Goal: Task Accomplishment & Management: Manage account settings

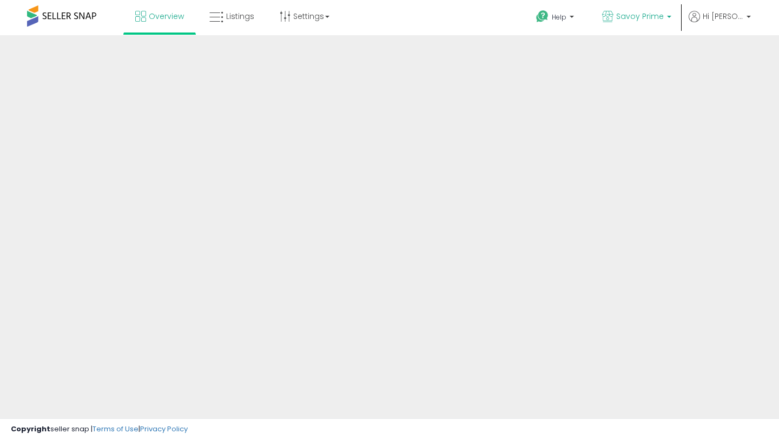
click at [633, 12] on span "Savoy Prime" at bounding box center [641, 16] width 48 height 11
click at [647, 19] on span "Savoy Prime" at bounding box center [641, 16] width 48 height 11
click at [248, 12] on span "Listings" at bounding box center [240, 16] width 28 height 11
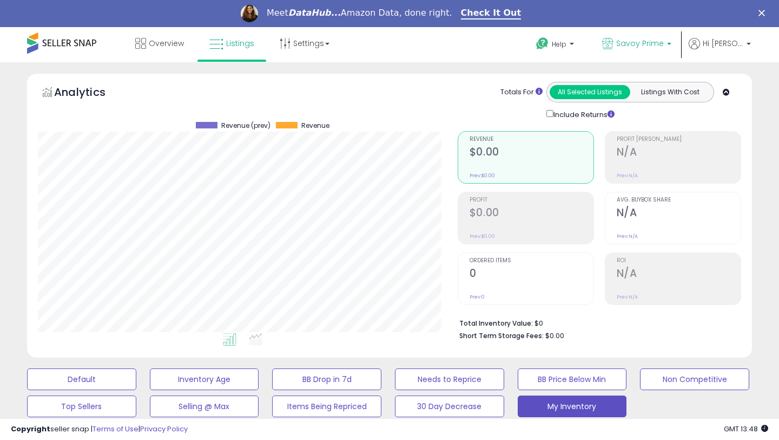
click at [629, 34] on link "Savoy Prime" at bounding box center [637, 44] width 86 height 35
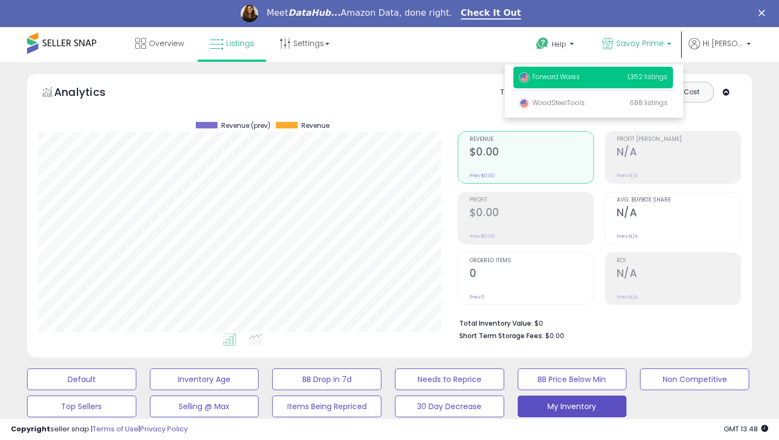
click at [562, 80] on span "Forward Wares" at bounding box center [549, 76] width 61 height 9
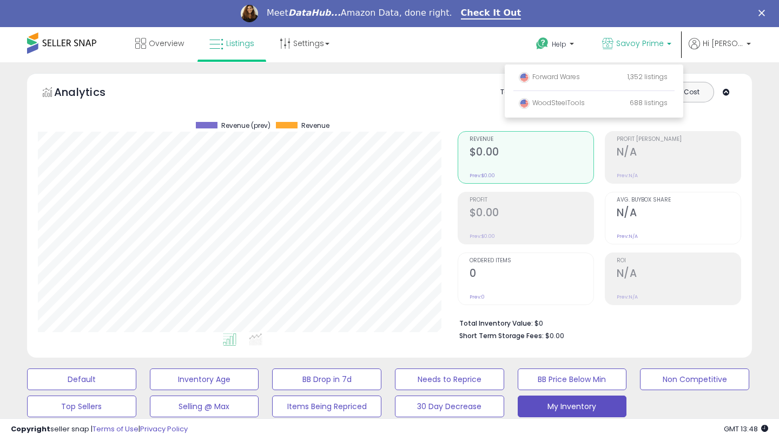
scroll to position [110, 0]
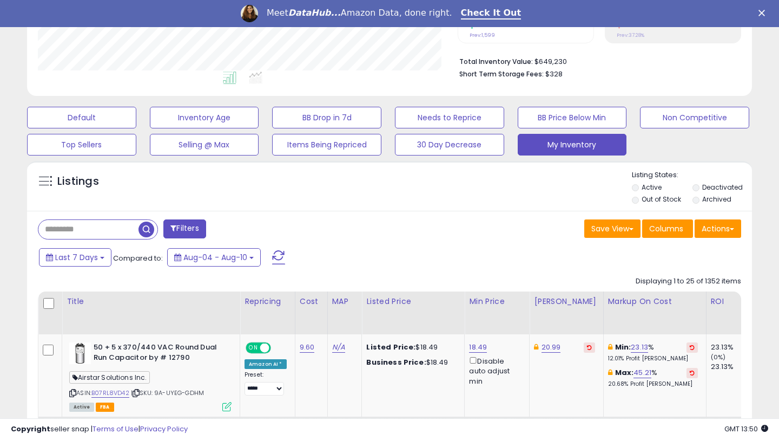
scroll to position [332, 0]
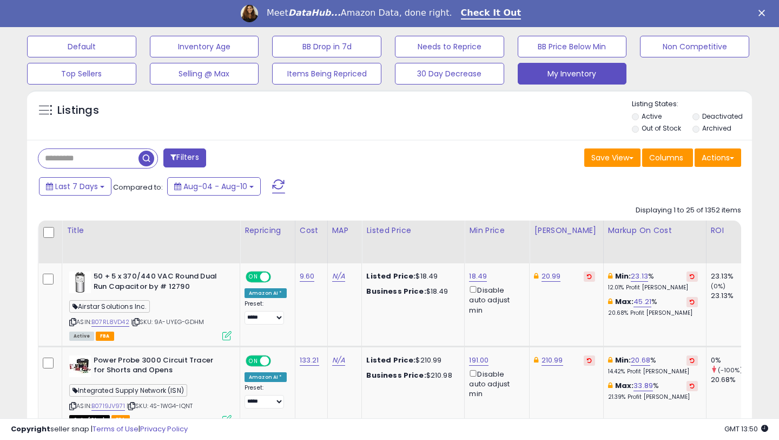
click at [89, 160] on input "text" at bounding box center [88, 158] width 100 height 19
click at [126, 161] on input "text" at bounding box center [122, 158] width 169 height 19
paste input "*********"
type input "*********"
click at [216, 156] on span "button" at bounding box center [215, 158] width 16 height 16
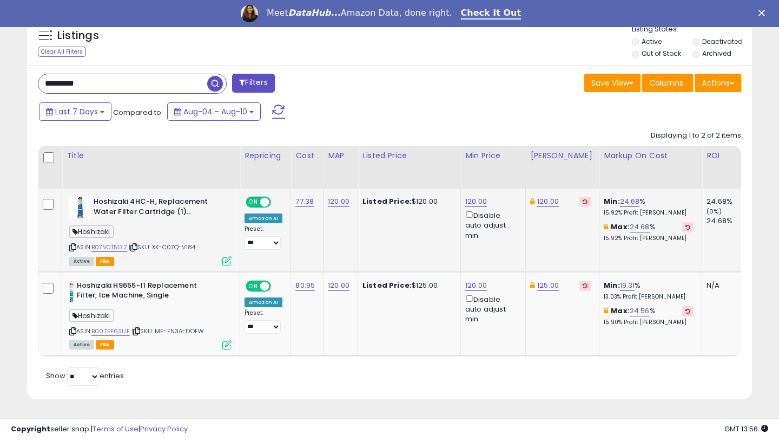
scroll to position [222, 419]
click at [339, 200] on link "120.00" at bounding box center [339, 201] width 22 height 11
drag, startPoint x: 301, startPoint y: 175, endPoint x: 246, endPoint y: 174, distance: 55.2
click at [246, 174] on table "Title Repricing" at bounding box center [526, 251] width 977 height 211
type input "***"
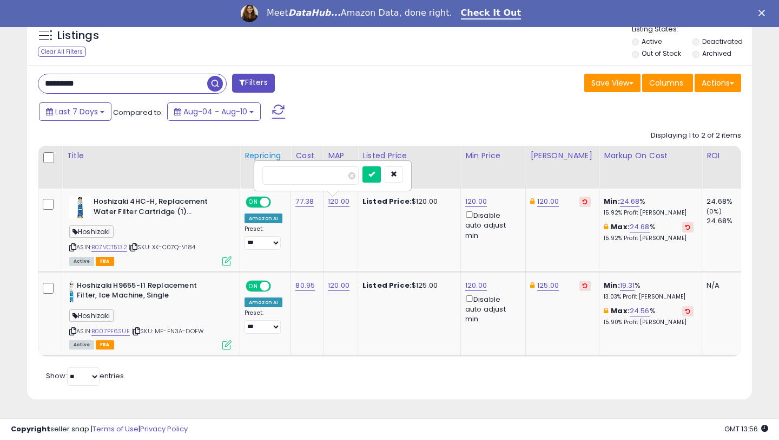
click button "submit" at bounding box center [372, 174] width 18 height 16
click at [545, 201] on link "120.00" at bounding box center [548, 201] width 22 height 11
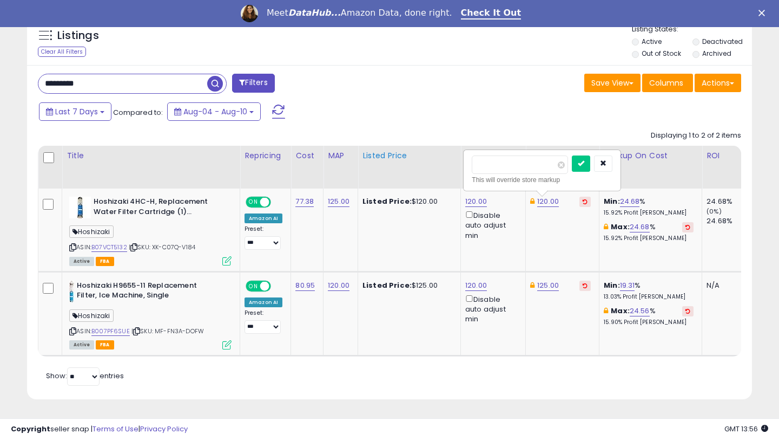
drag, startPoint x: 513, startPoint y: 167, endPoint x: 455, endPoint y: 166, distance: 58.5
click at [455, 166] on table "Title Repricing" at bounding box center [526, 251] width 977 height 211
type input "***"
click button "submit" at bounding box center [581, 163] width 18 height 16
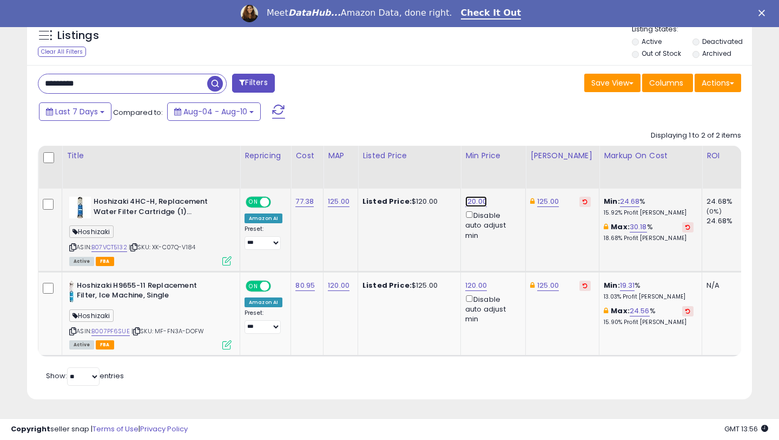
click at [468, 201] on link "120.00" at bounding box center [476, 201] width 22 height 11
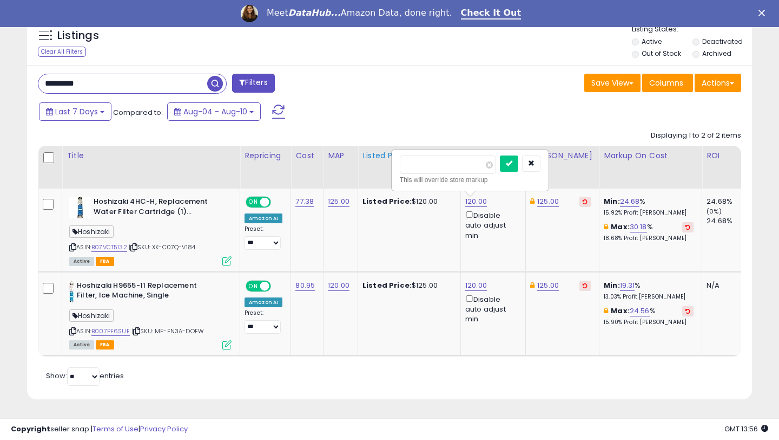
drag, startPoint x: 448, startPoint y: 167, endPoint x: 377, endPoint y: 167, distance: 70.4
click at [377, 167] on table "Title Repricing" at bounding box center [526, 251] width 977 height 211
type input "***"
click button "submit" at bounding box center [509, 163] width 18 height 16
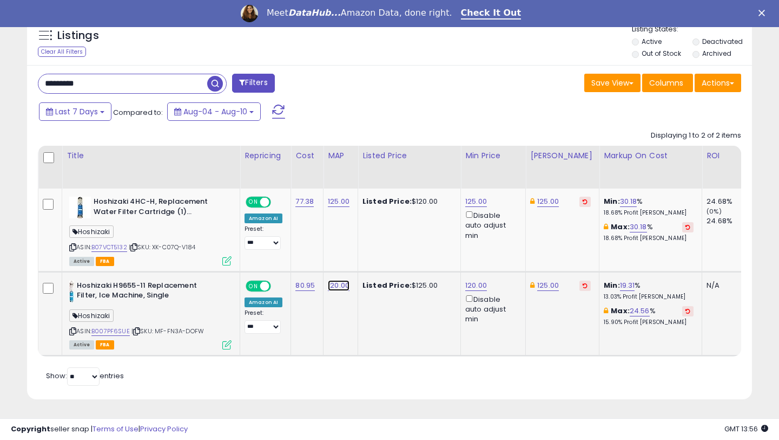
click at [331, 207] on link "120.00" at bounding box center [339, 201] width 22 height 11
drag, startPoint x: 311, startPoint y: 261, endPoint x: 244, endPoint y: 261, distance: 67.1
click at [244, 261] on tbody "Hoshizaki 4HC-H, Replacement Water Filter Cartridge (1)… Hoshizaki ASIN: B07VCT…" at bounding box center [526, 271] width 976 height 167
type input "***"
click button "submit" at bounding box center [372, 258] width 18 height 16
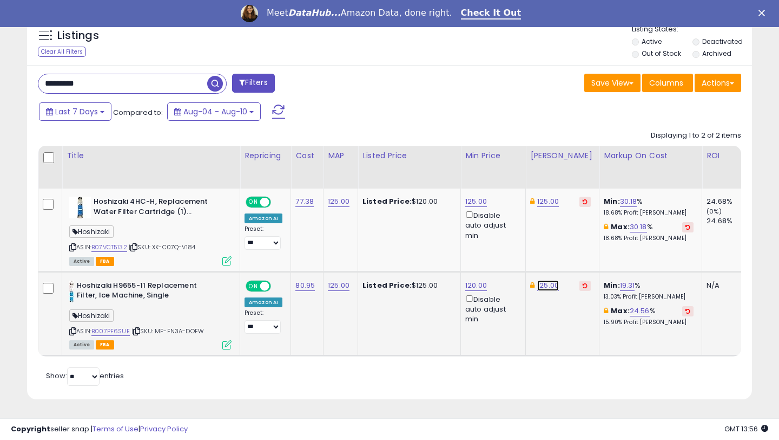
click at [541, 207] on link "125.00" at bounding box center [548, 201] width 22 height 11
click at [478, 207] on link "120.00" at bounding box center [476, 201] width 22 height 11
drag, startPoint x: 434, startPoint y: 245, endPoint x: 387, endPoint y: 245, distance: 47.1
click at [387, 245] on tbody "Hoshizaki 4HC-H, Replacement Water Filter Cartridge (1)… Hoshizaki ASIN: B07VCT…" at bounding box center [526, 271] width 976 height 167
type input "***"
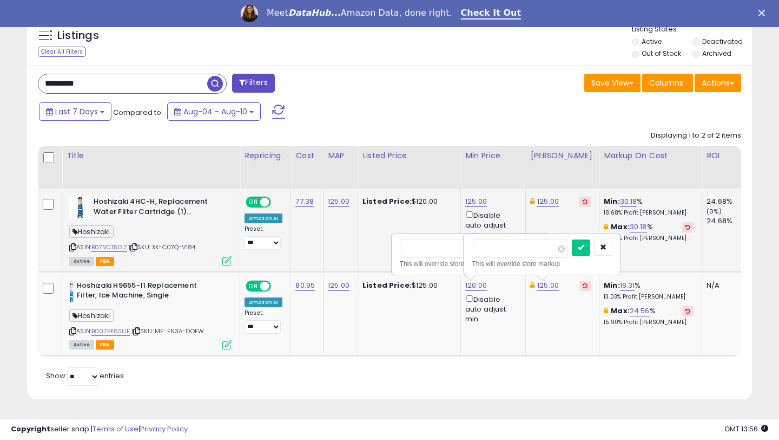
click button "submit" at bounding box center [509, 247] width 18 height 16
drag, startPoint x: 128, startPoint y: 86, endPoint x: 23, endPoint y: 78, distance: 104.7
click at [23, 78] on div "Listings Clear All Filters" at bounding box center [390, 211] width 742 height 403
paste input "**********"
type input "**********"
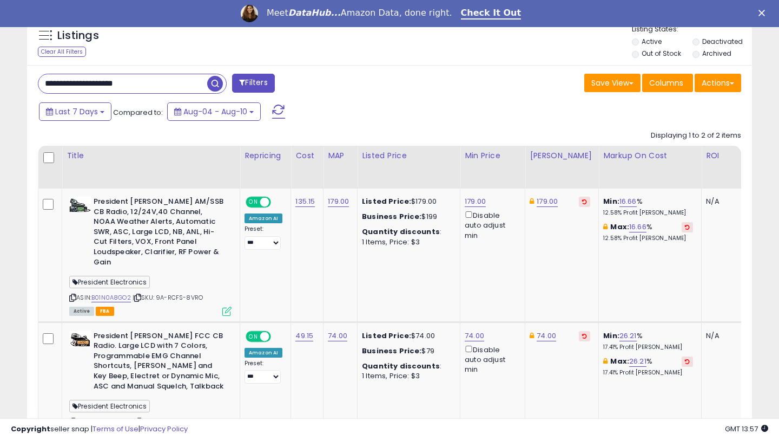
click at [762, 15] on icon "Close" at bounding box center [762, 13] width 6 height 6
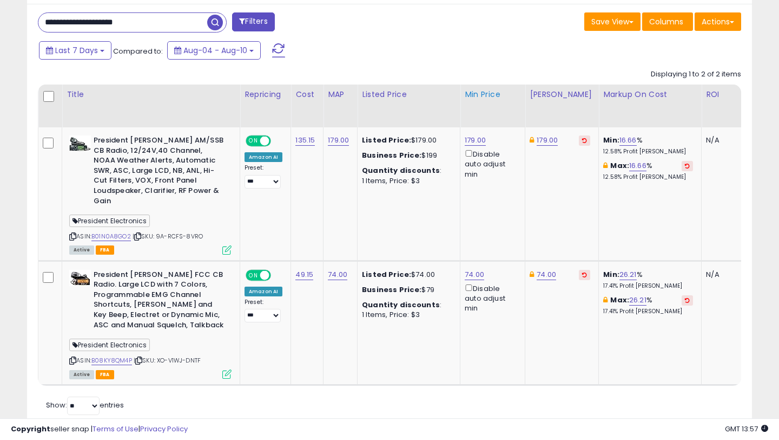
scroll to position [470, 0]
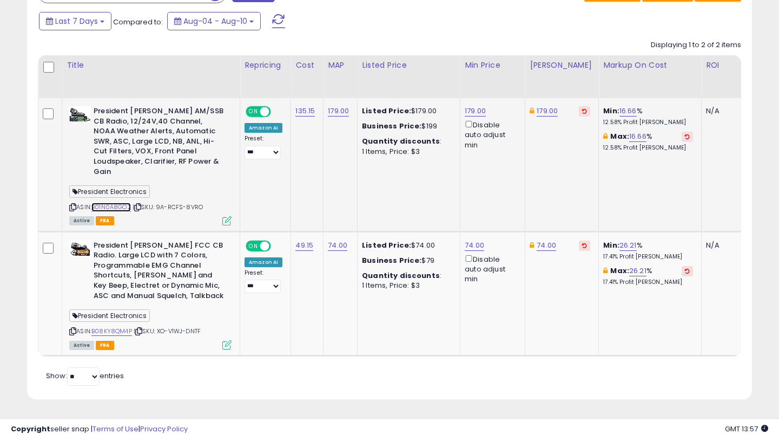
click at [120, 206] on link "B01N0A8GO2" at bounding box center [111, 206] width 40 height 9
click at [117, 333] on link "B08KY8QM4P" at bounding box center [111, 330] width 41 height 9
